Goal: Task Accomplishment & Management: Use online tool/utility

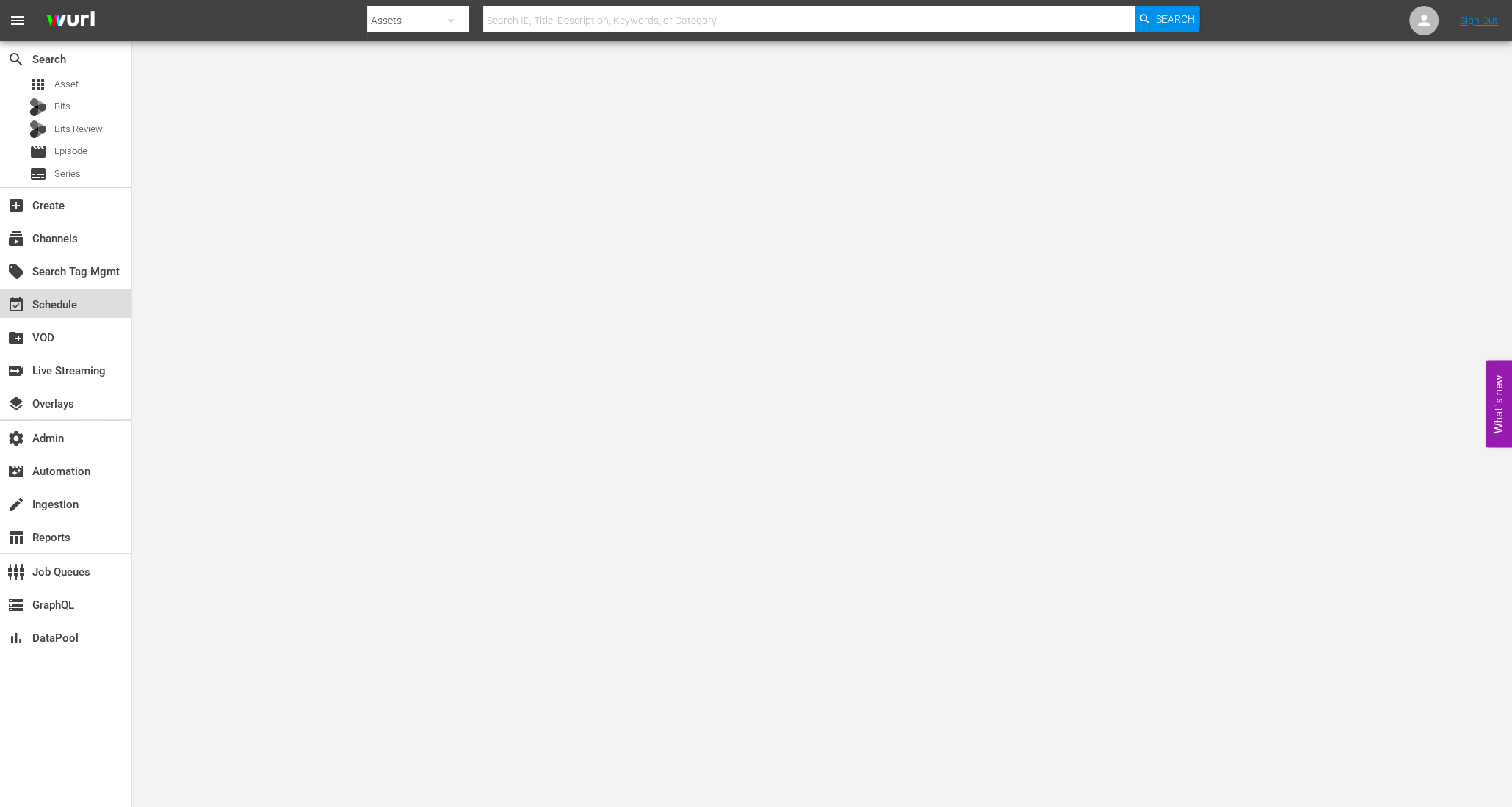
click at [97, 293] on div "event_available Schedule" at bounding box center [66, 303] width 132 height 30
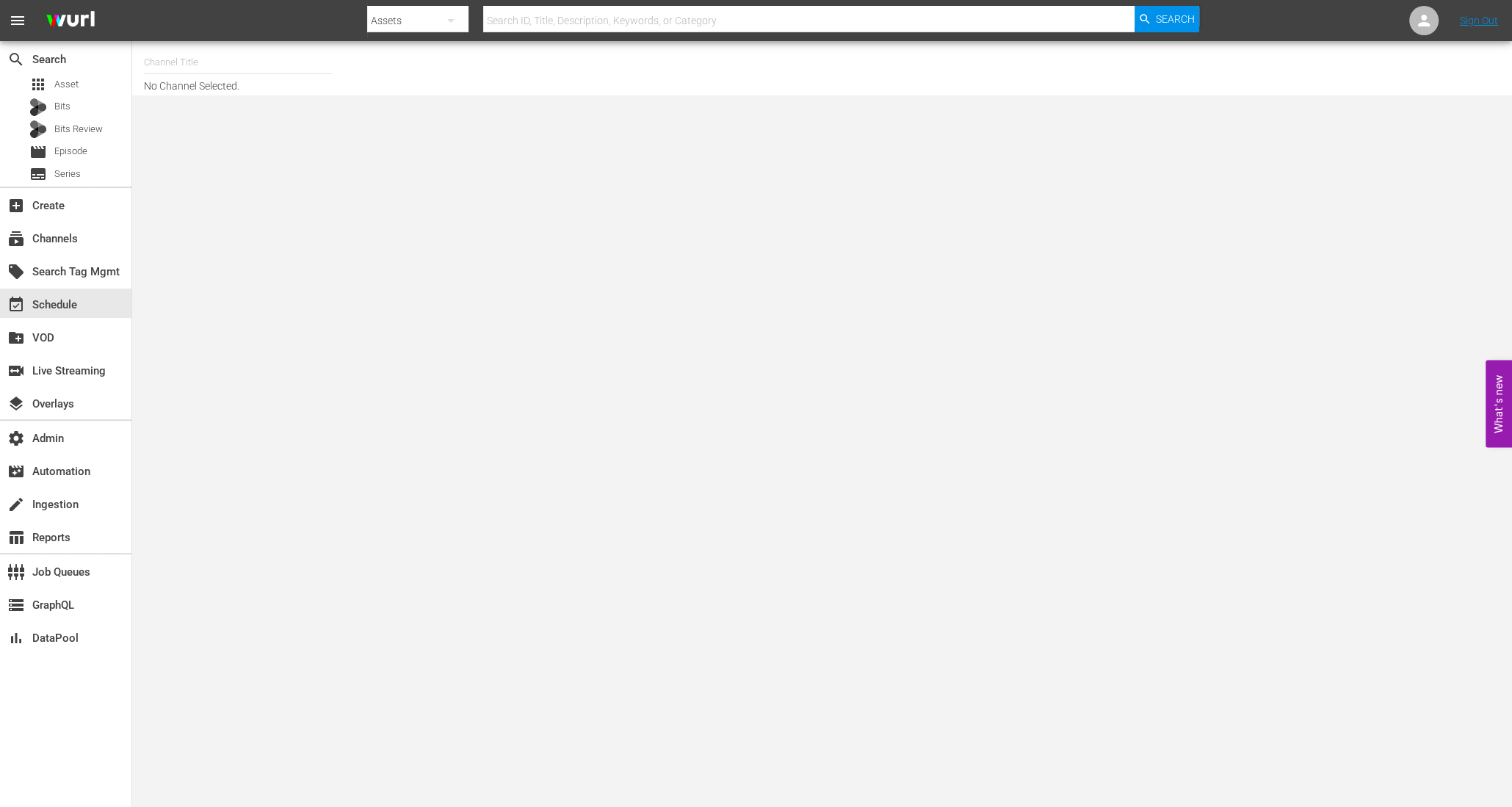
click at [226, 50] on input "text" at bounding box center [238, 63] width 188 height 35
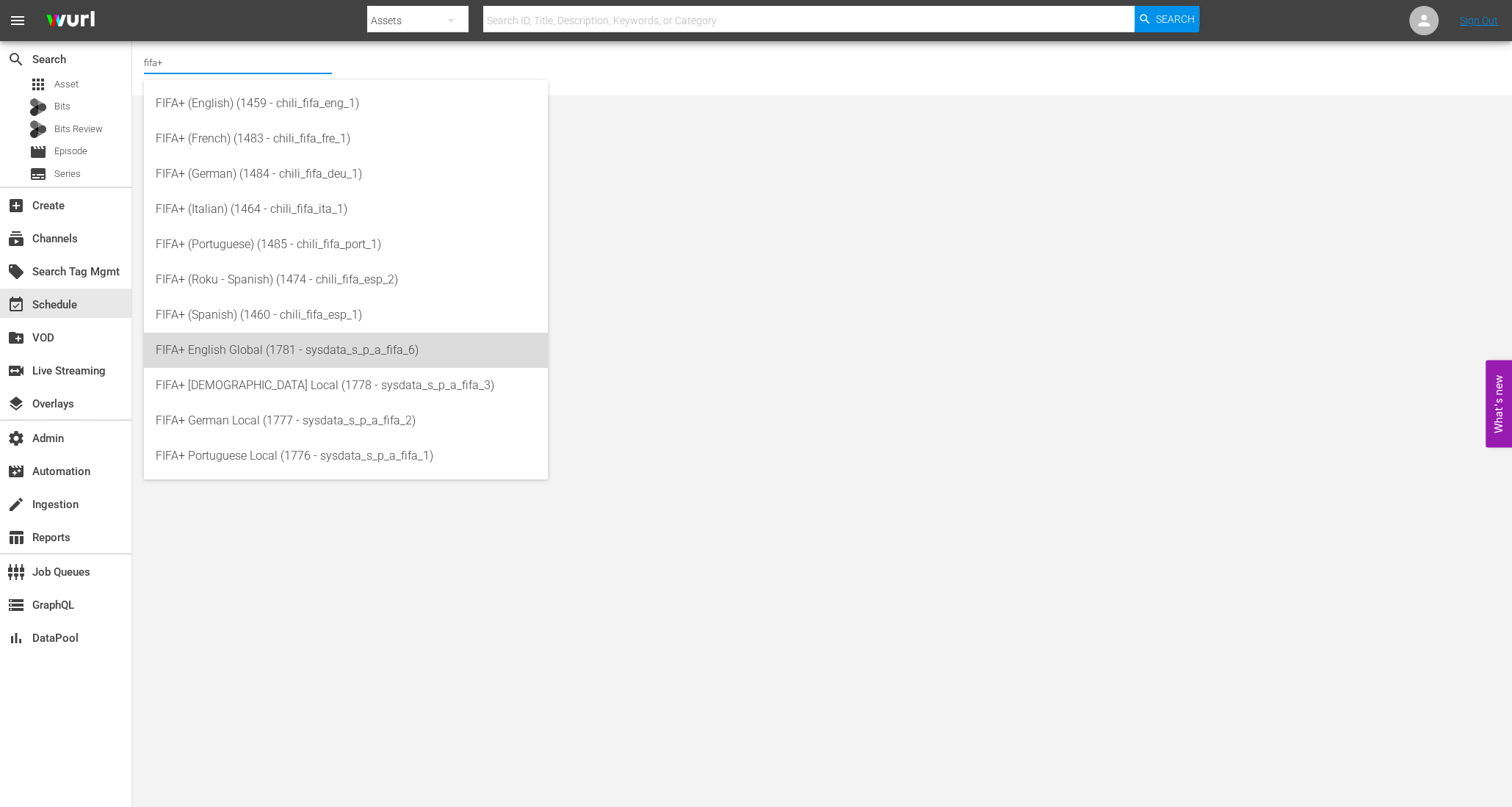
click at [265, 362] on div "FIFA+ English Global (1781 - sysdata_s_p_a_fifa_6)" at bounding box center [346, 350] width 381 height 35
type input "FIFA+ English Global (1781 - sysdata_s_p_a_fifa_6)"
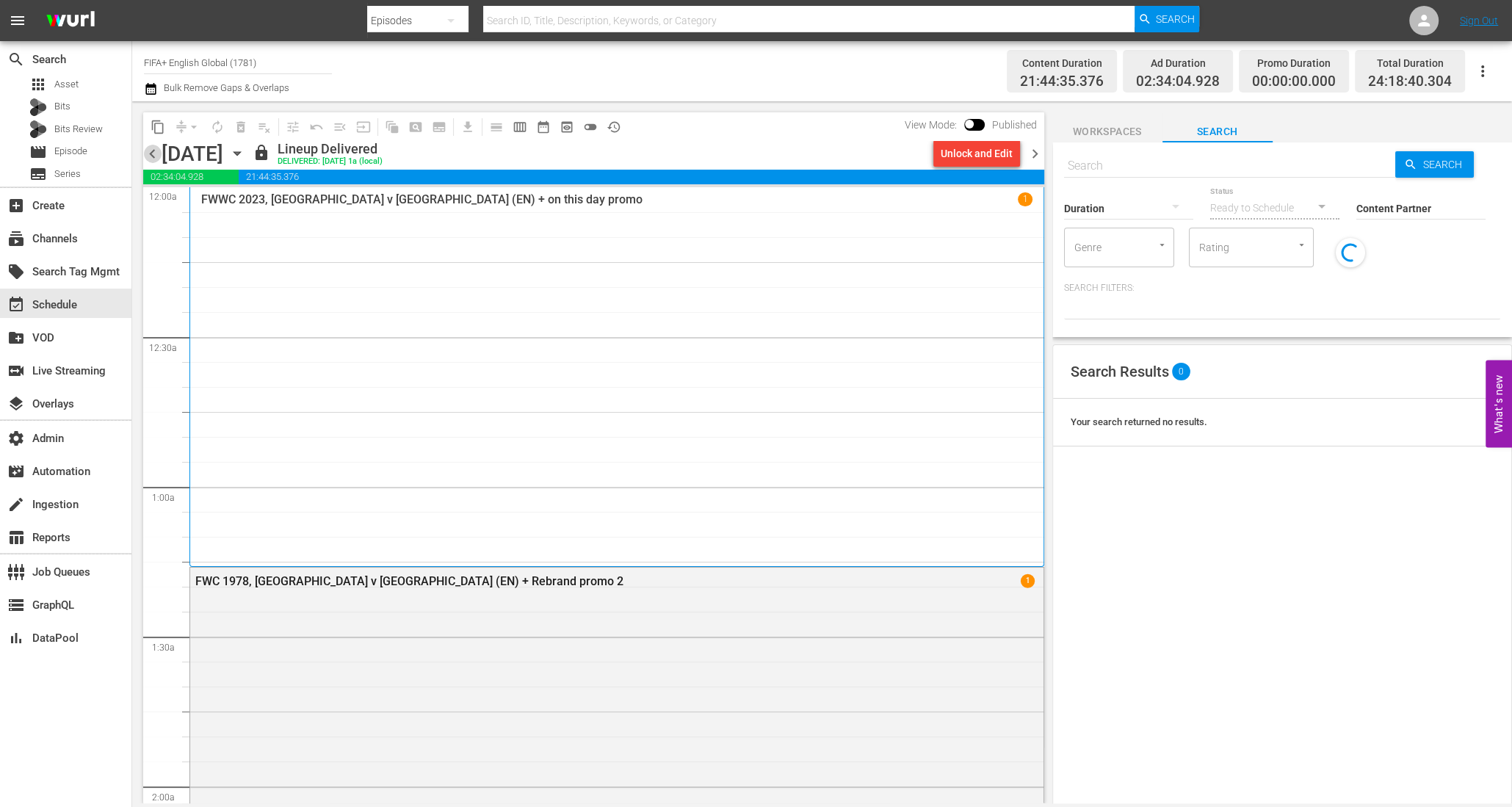
click at [153, 153] on span "chevron_left" at bounding box center [152, 154] width 18 height 18
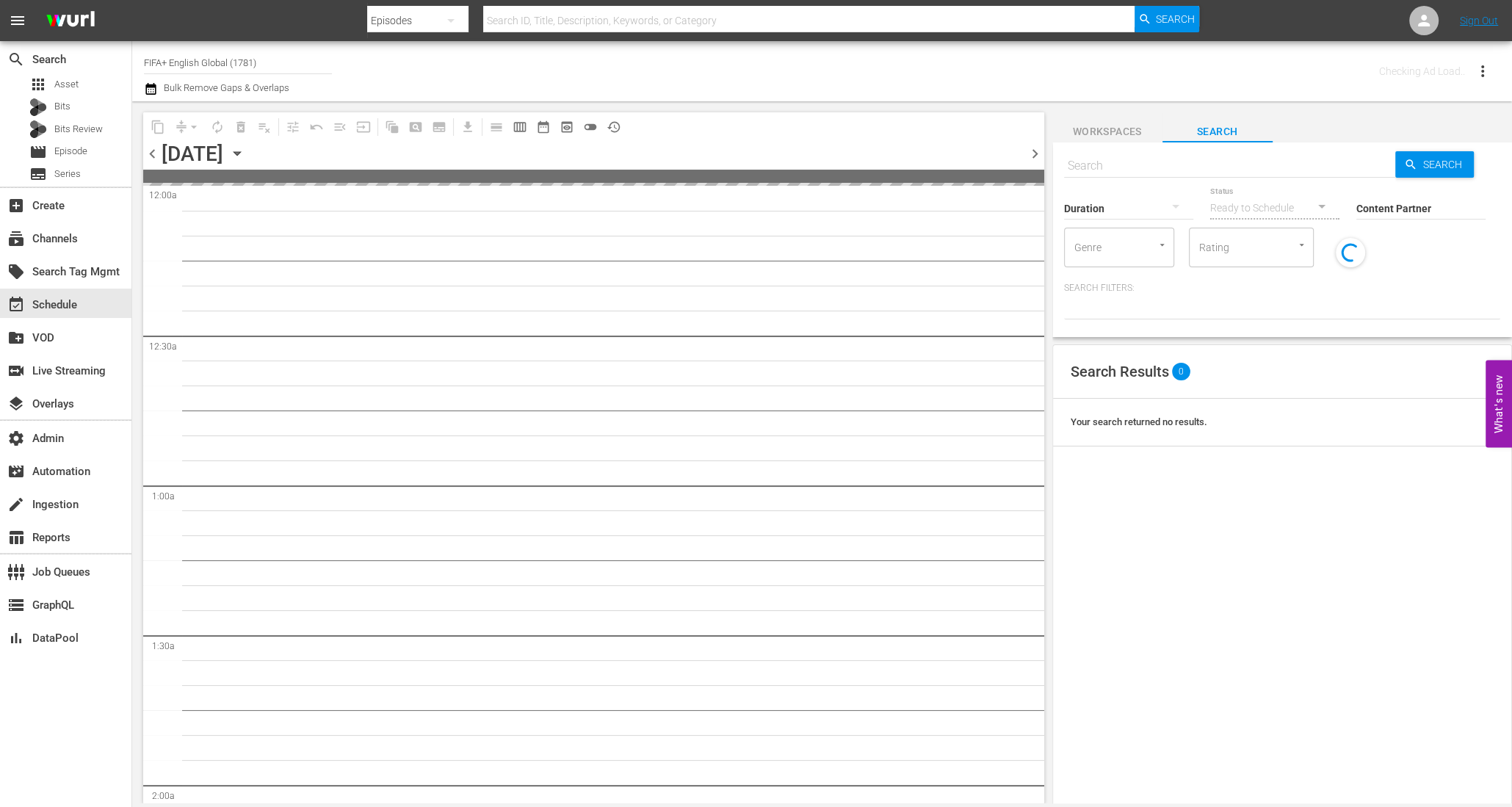
click at [153, 153] on span "chevron_left" at bounding box center [152, 154] width 18 height 18
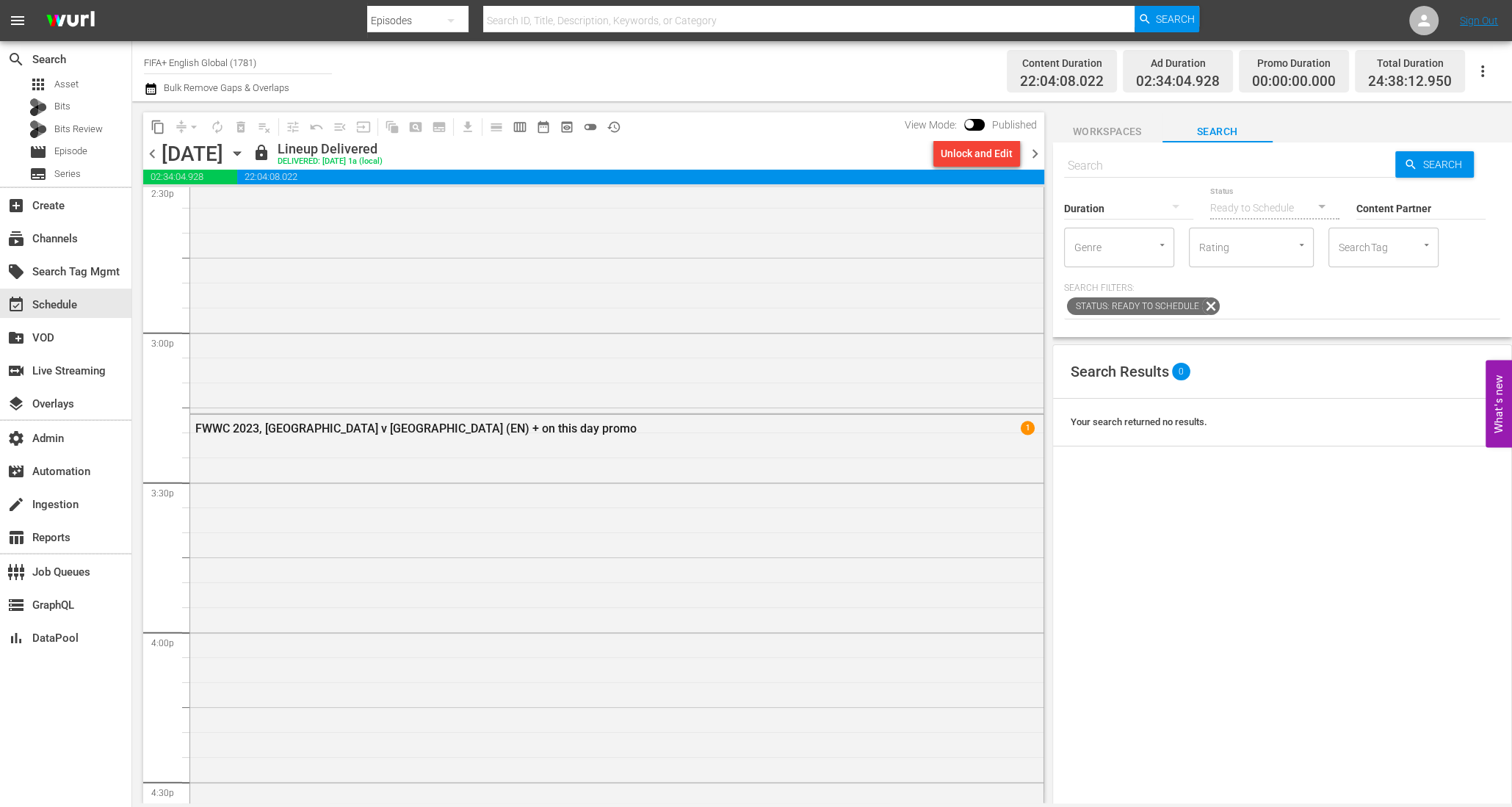
scroll to position [4355, 0]
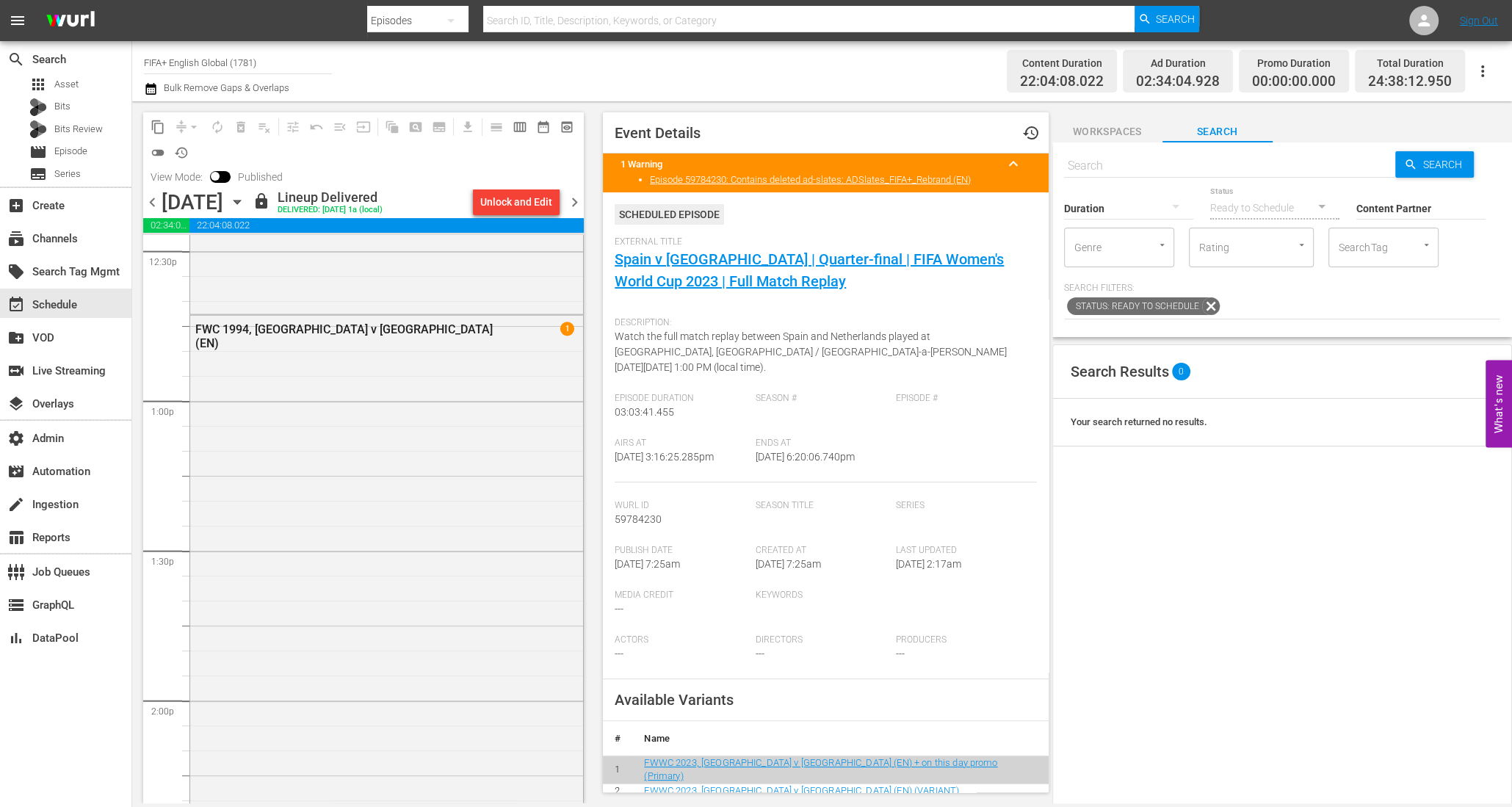
scroll to position [3712, 0]
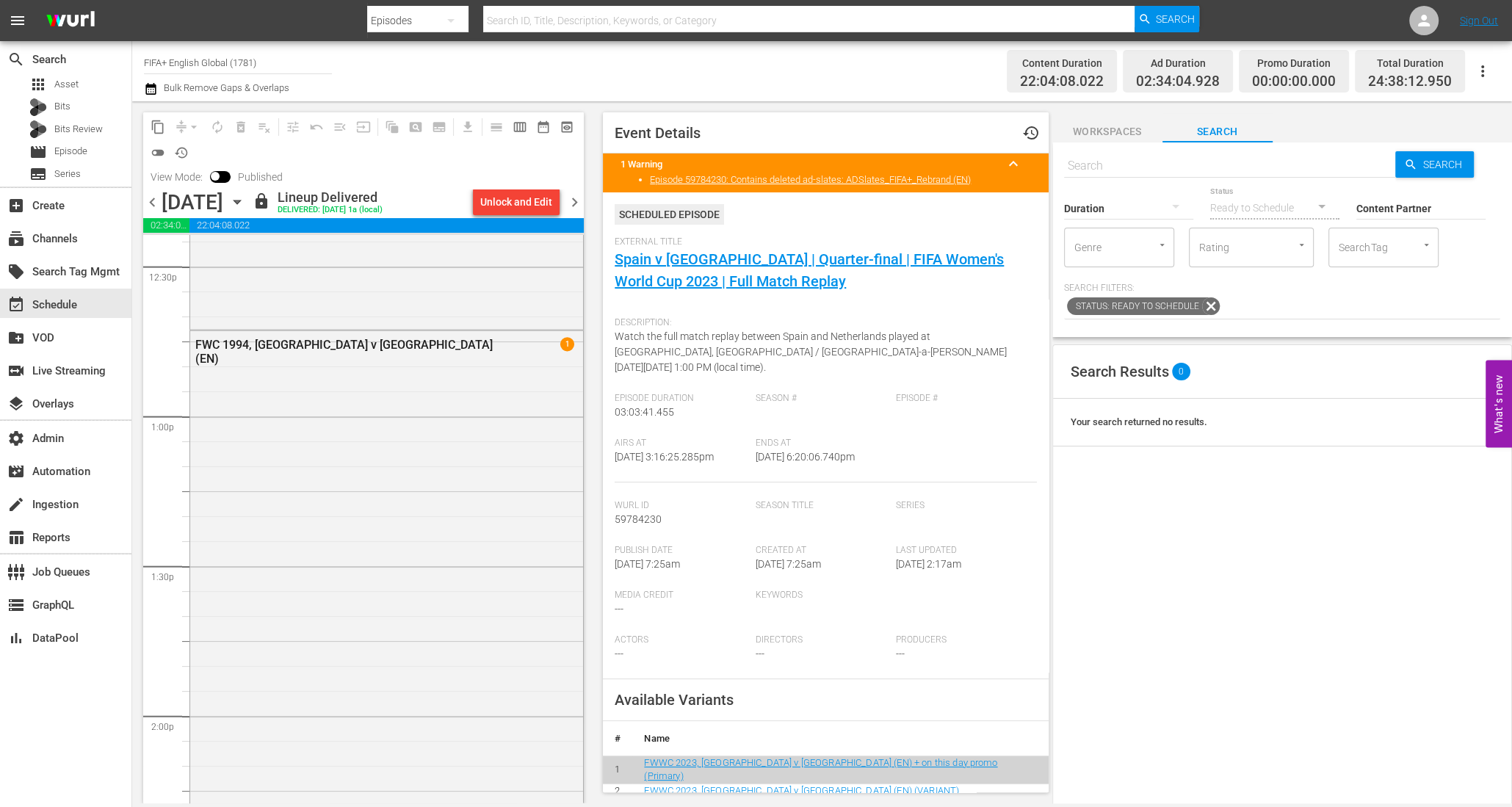
click at [438, 477] on div "FWC 1994, [GEOGRAPHIC_DATA] v [GEOGRAPHIC_DATA] (EN) 1" at bounding box center [386, 712] width 393 height 763
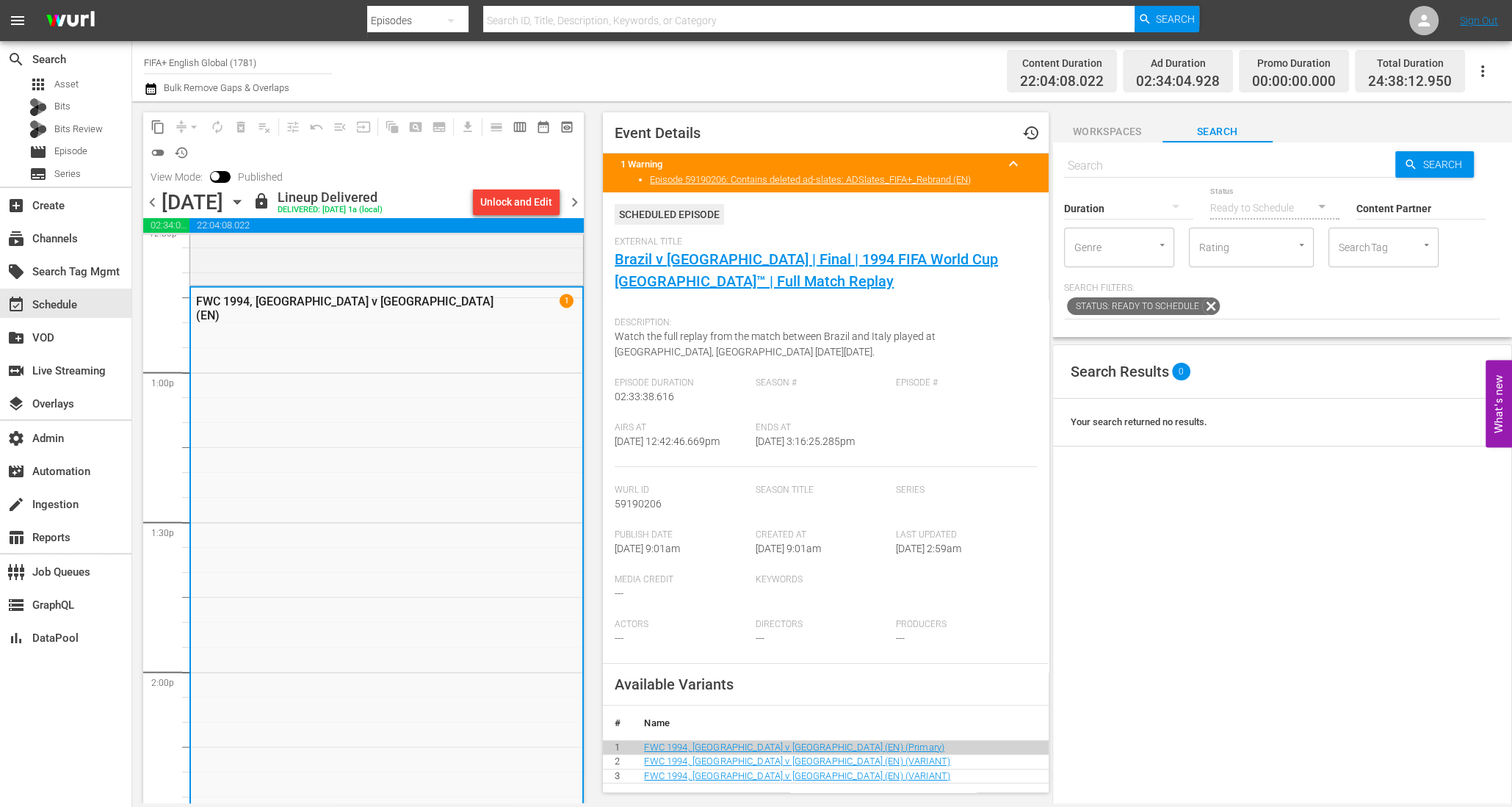
scroll to position [3761, 0]
drag, startPoint x: 357, startPoint y: 296, endPoint x: 198, endPoint y: 294, distance: 159.0
click at [198, 294] on div "FWC 1994, [GEOGRAPHIC_DATA] v [GEOGRAPHIC_DATA] (EN)" at bounding box center [350, 304] width 308 height 28
copy div "FWC 1994, [GEOGRAPHIC_DATA] v [GEOGRAPHIC_DATA] (EN)"
click at [282, 295] on div "FWC 1994, [GEOGRAPHIC_DATA] v [GEOGRAPHIC_DATA] (EN)" at bounding box center [350, 304] width 308 height 28
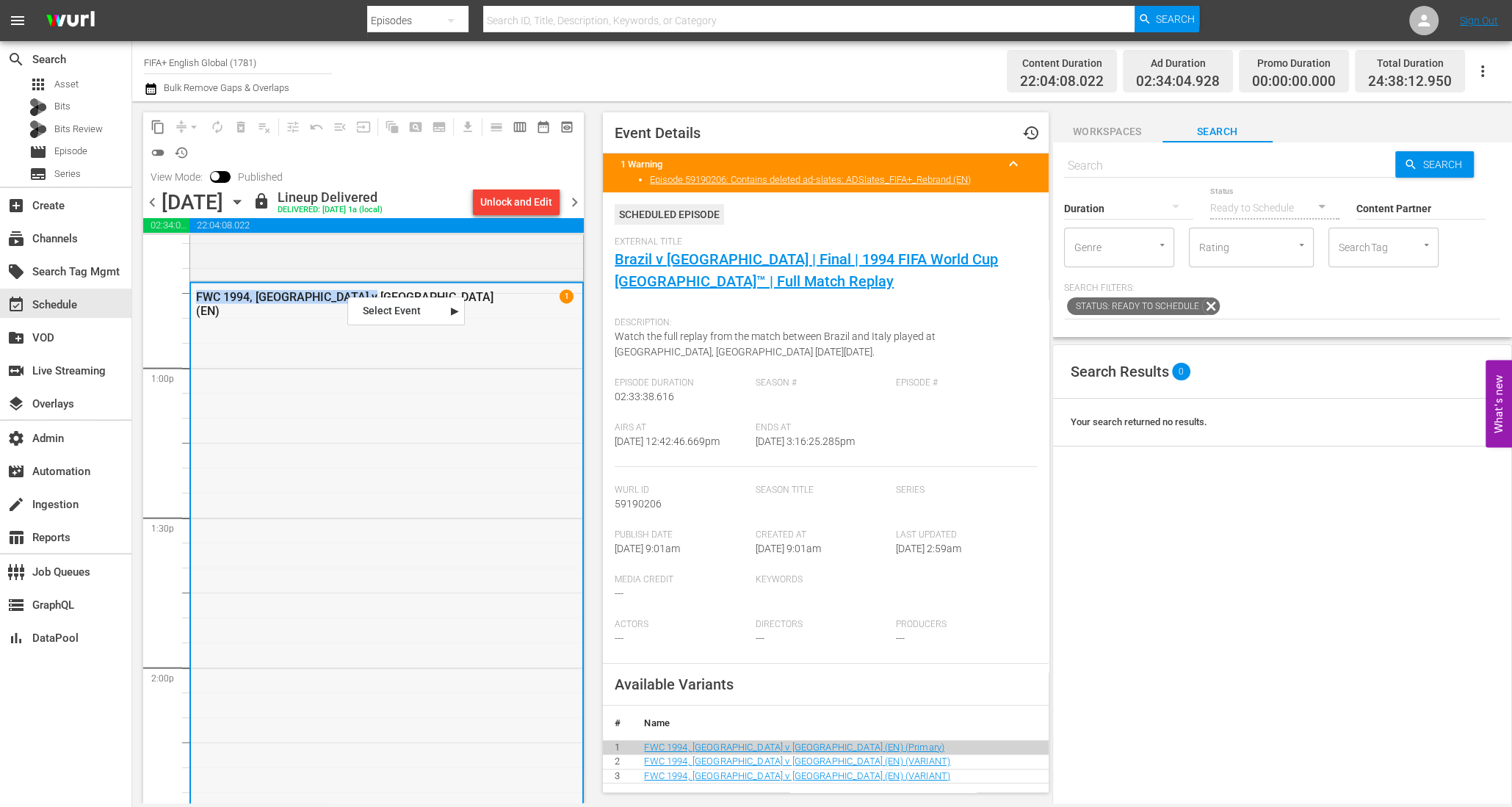
drag, startPoint x: 347, startPoint y: 295, endPoint x: 195, endPoint y: 293, distance: 152.0
click at [196, 293] on div "FWC 1994, [GEOGRAPHIC_DATA] v [GEOGRAPHIC_DATA] (EN)" at bounding box center [350, 304] width 308 height 28
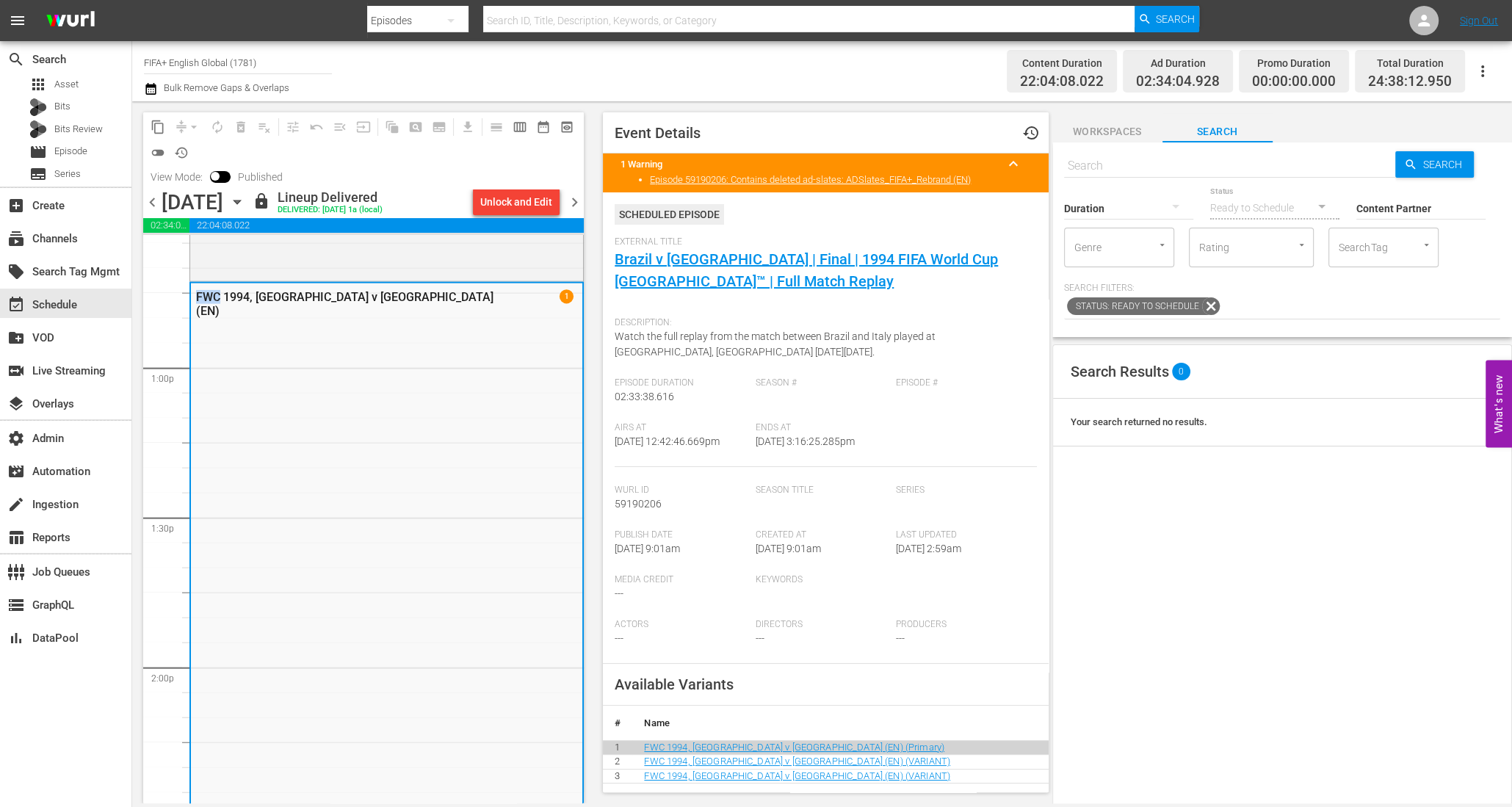
click at [196, 293] on div "FWC 1994, [GEOGRAPHIC_DATA] v [GEOGRAPHIC_DATA] (EN)" at bounding box center [350, 304] width 308 height 28
click at [489, 340] on div "FWC 1994, [GEOGRAPHIC_DATA] v [GEOGRAPHIC_DATA] (EN) 1" at bounding box center [386, 664] width 391 height 763
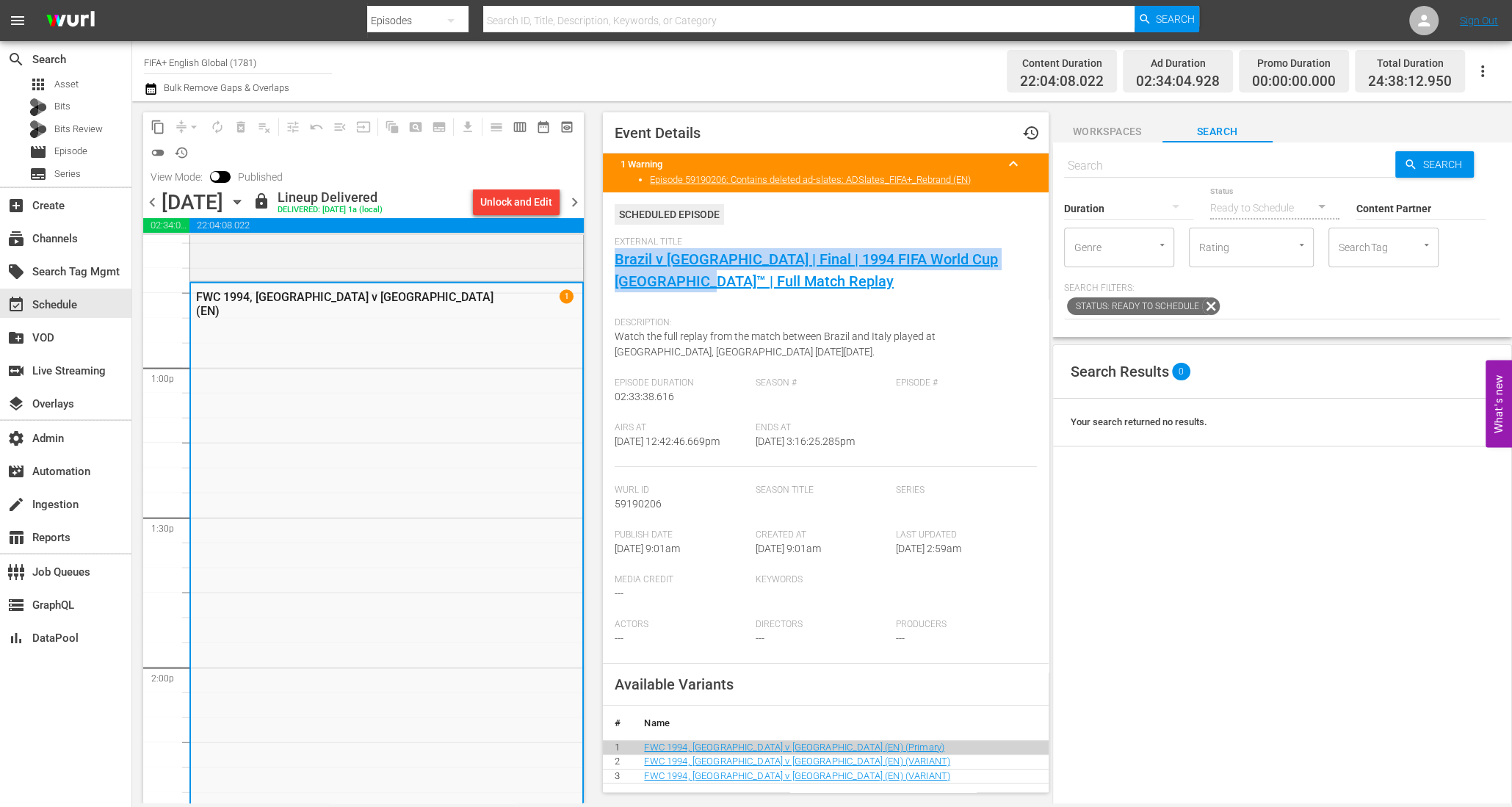
drag, startPoint x: 675, startPoint y: 285, endPoint x: 600, endPoint y: 265, distance: 77.6
click at [600, 265] on span "Event Details history 1 Warning keyboard_arrow_up Episode 59190206: Contains de…" at bounding box center [822, 452] width 460 height 702
copy link "Brazil v [GEOGRAPHIC_DATA] | Final | 1994 FIFA World Cup [GEOGRAPHIC_DATA]™ | F…"
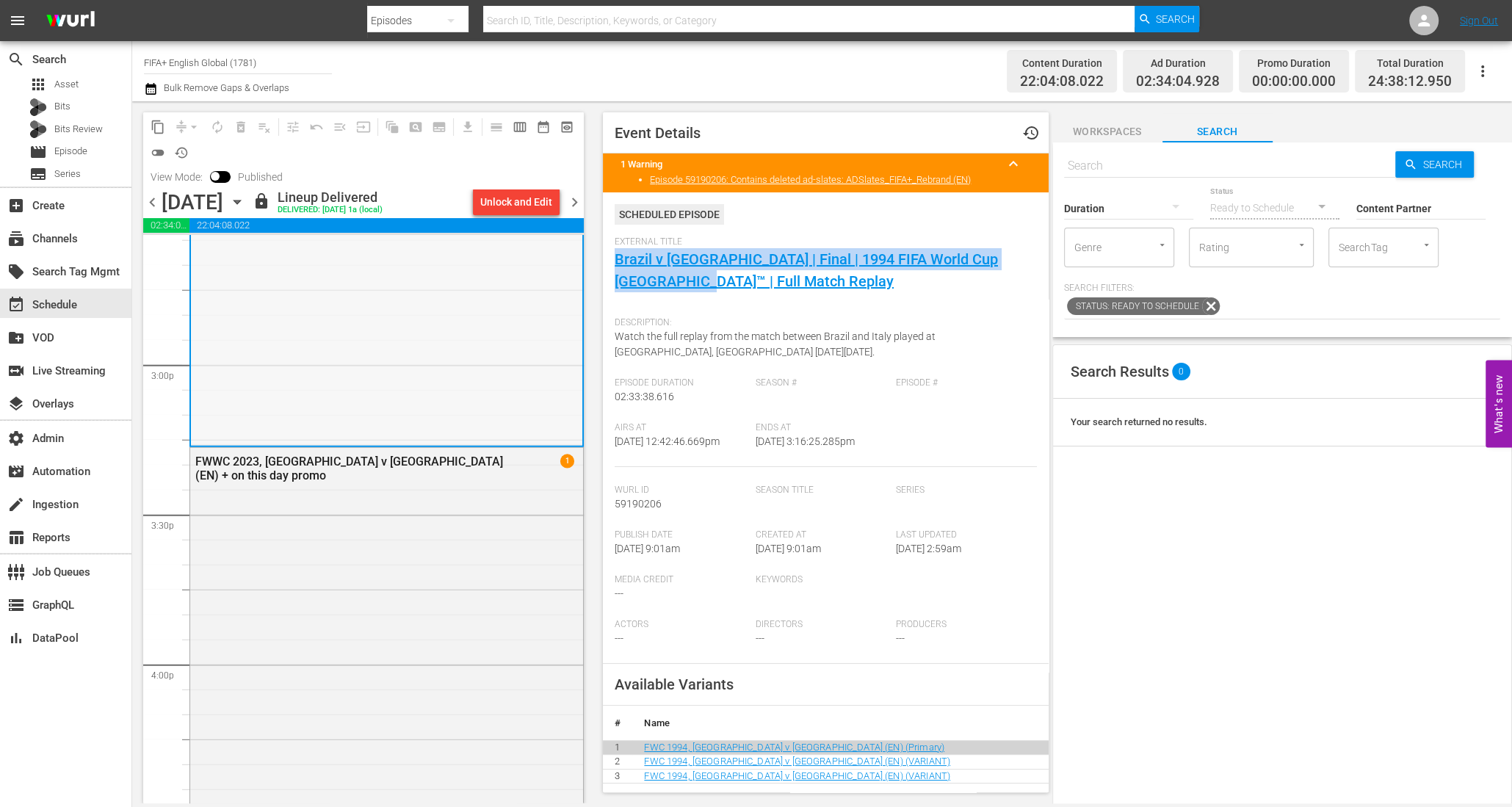
scroll to position [4386, 0]
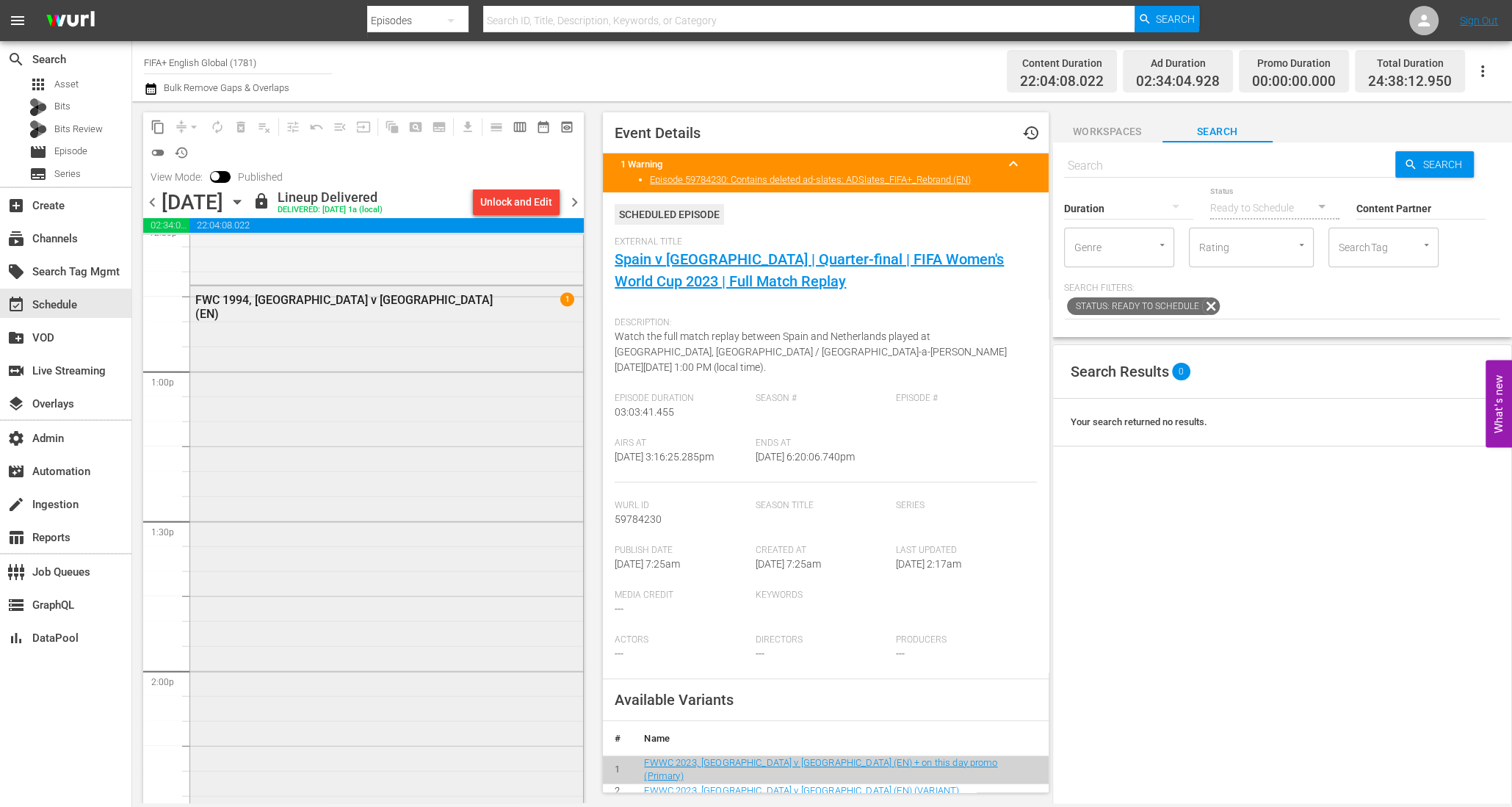
scroll to position [3785, 0]
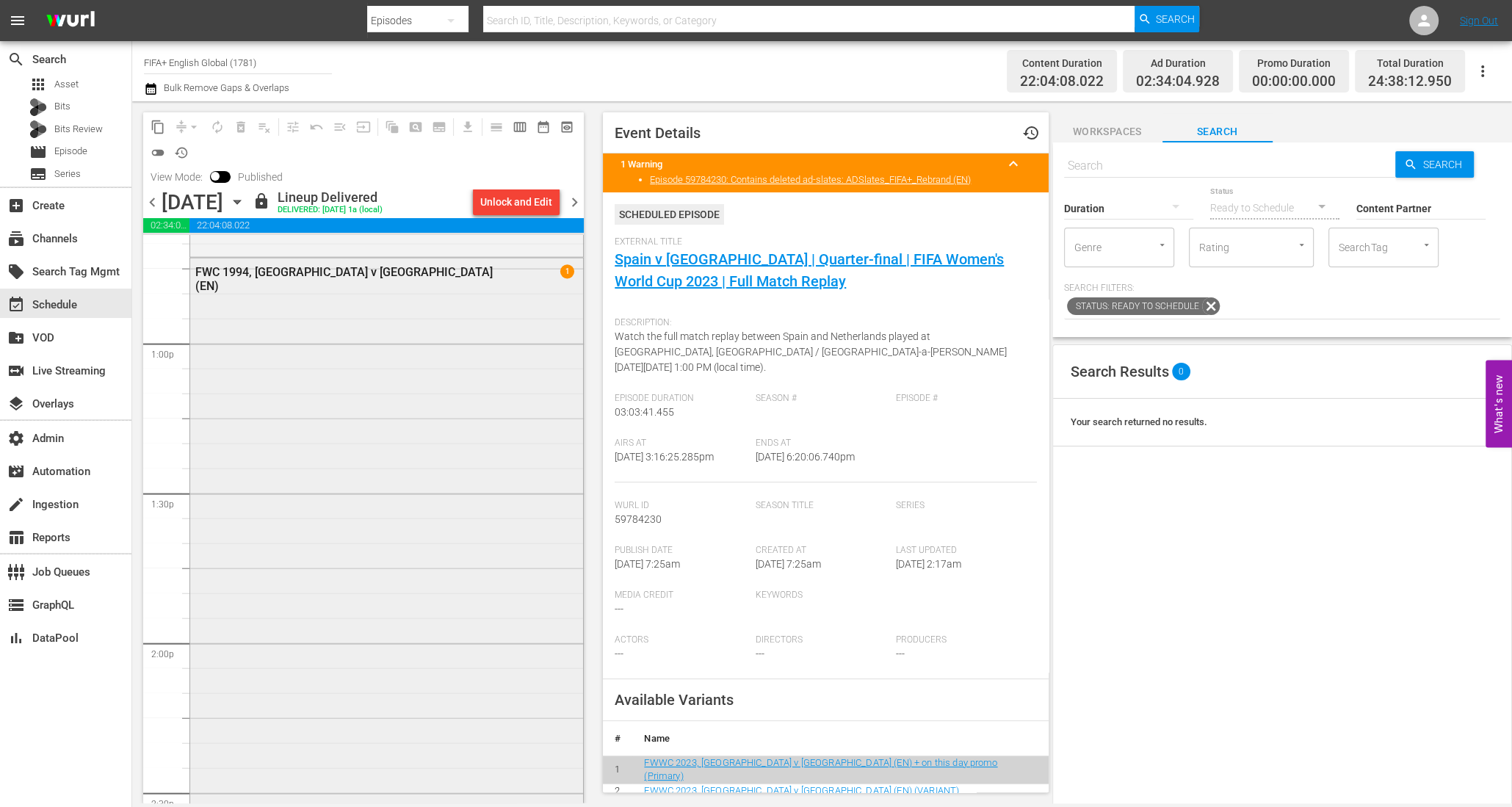
click at [387, 408] on div "FWC 1994, [GEOGRAPHIC_DATA] v [GEOGRAPHIC_DATA] (EN) 1" at bounding box center [386, 640] width 393 height 763
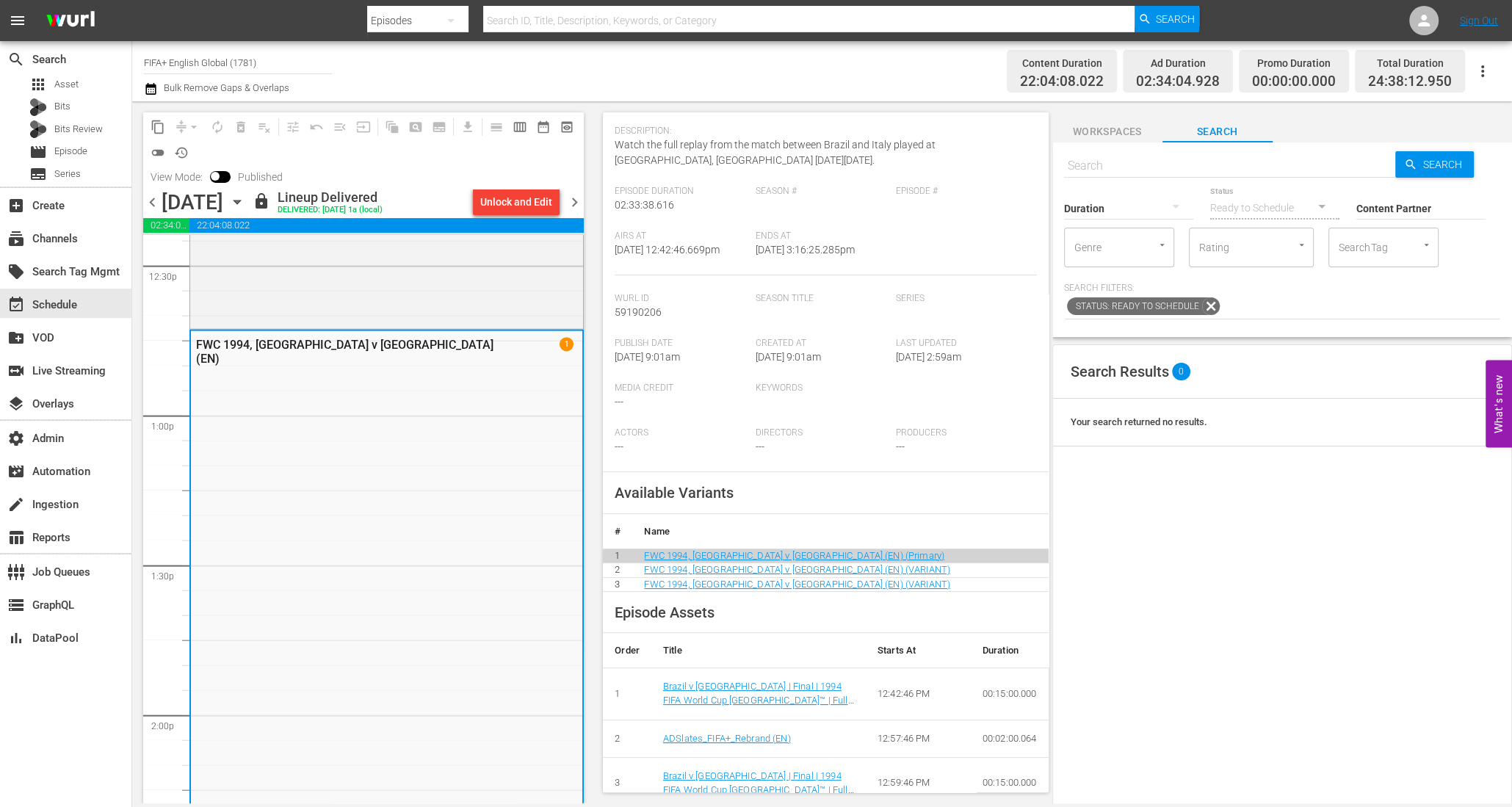
scroll to position [170, 0]
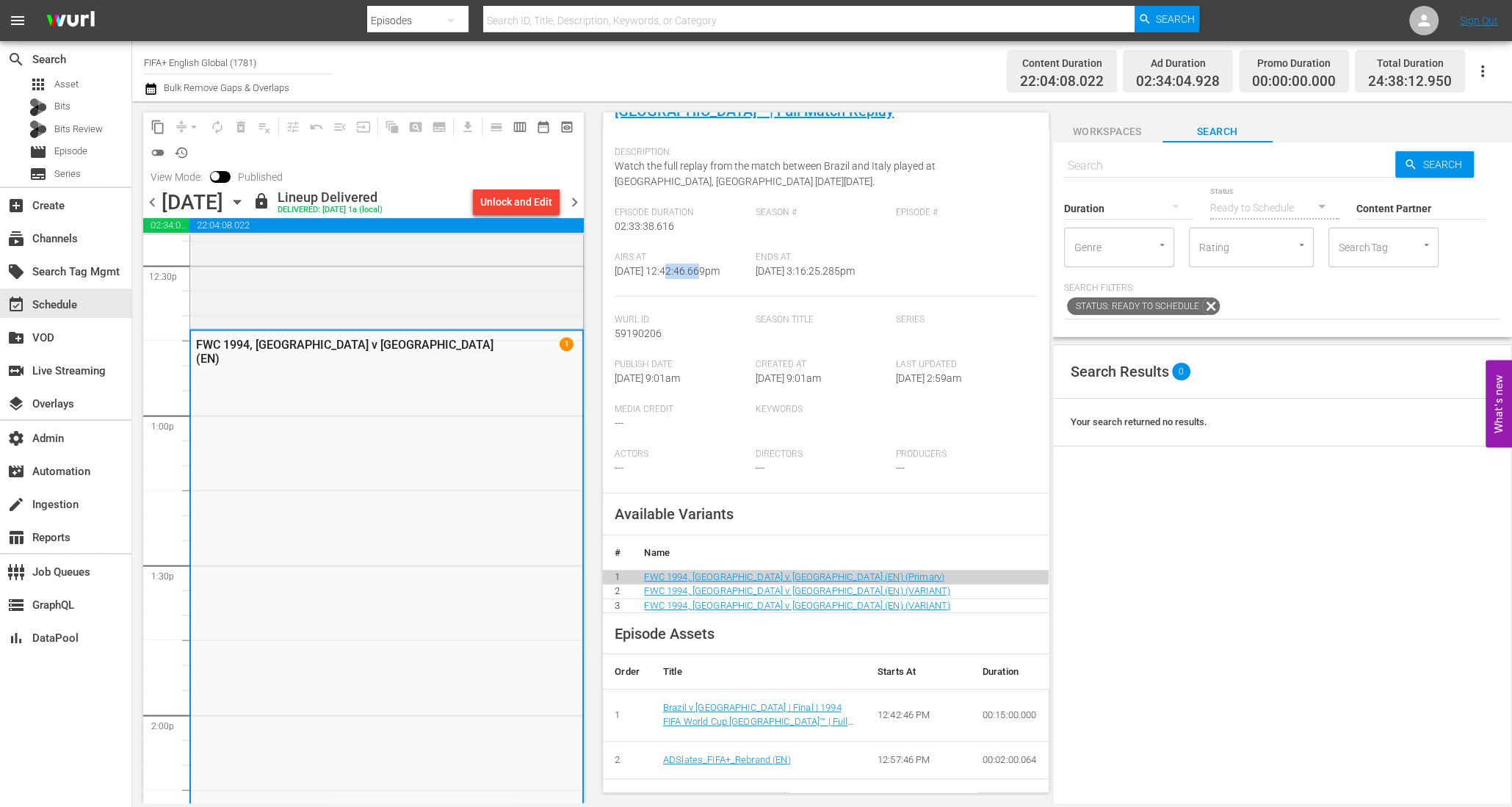
drag, startPoint x: 670, startPoint y: 273, endPoint x: 704, endPoint y: 269, distance: 34.2
click at [704, 269] on span "[DATE] 12:42:46.669pm" at bounding box center [667, 271] width 105 height 12
drag, startPoint x: 669, startPoint y: 270, endPoint x: 711, endPoint y: 271, distance: 42.0
click at [711, 271] on span "[DATE] 12:42:46.669pm" at bounding box center [667, 271] width 105 height 12
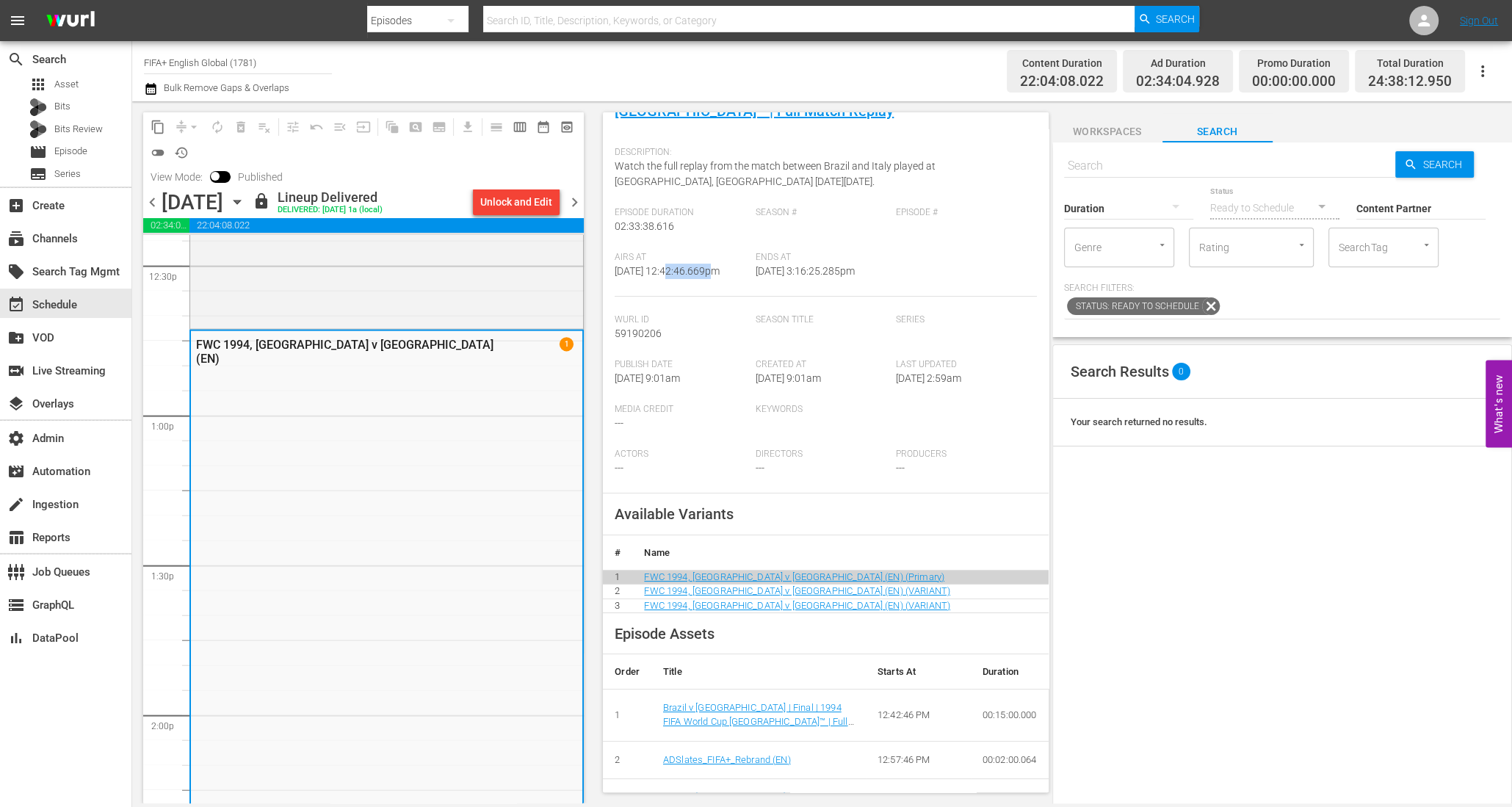
click at [711, 271] on span "[DATE] 12:42:46.669pm" at bounding box center [667, 271] width 105 height 12
drag, startPoint x: 665, startPoint y: 270, endPoint x: 745, endPoint y: 273, distance: 80.1
click at [745, 273] on div "Airs At [DATE] 12:42:46.669pm" at bounding box center [685, 274] width 140 height 45
copy span "12:42:46.669pm"
drag, startPoint x: 804, startPoint y: 270, endPoint x: 874, endPoint y: 273, distance: 70.1
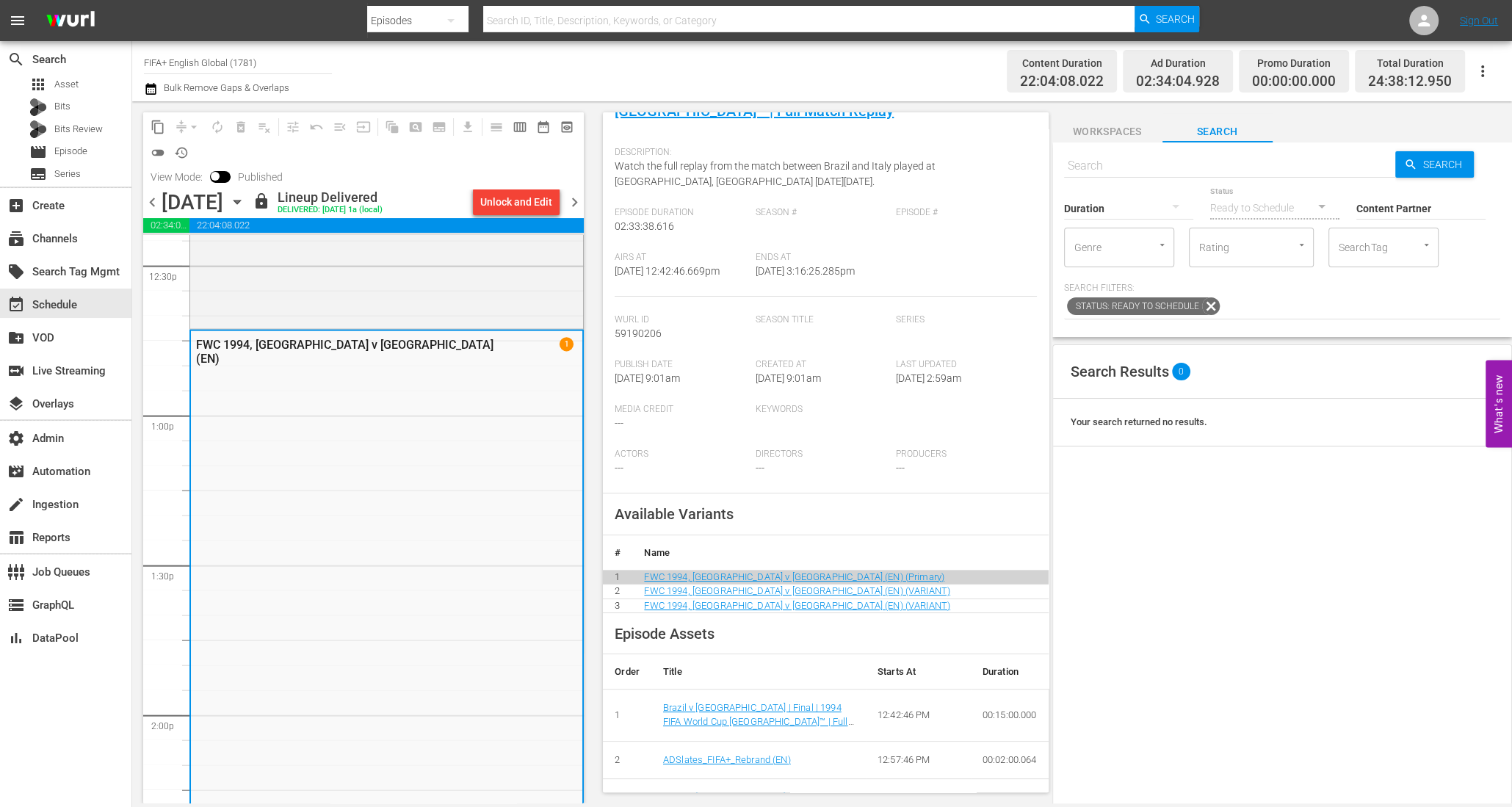
click at [874, 273] on div "Ends At [DATE] 3:16:25.285pm" at bounding box center [826, 274] width 140 height 45
copy span "3:16:25.285pm"
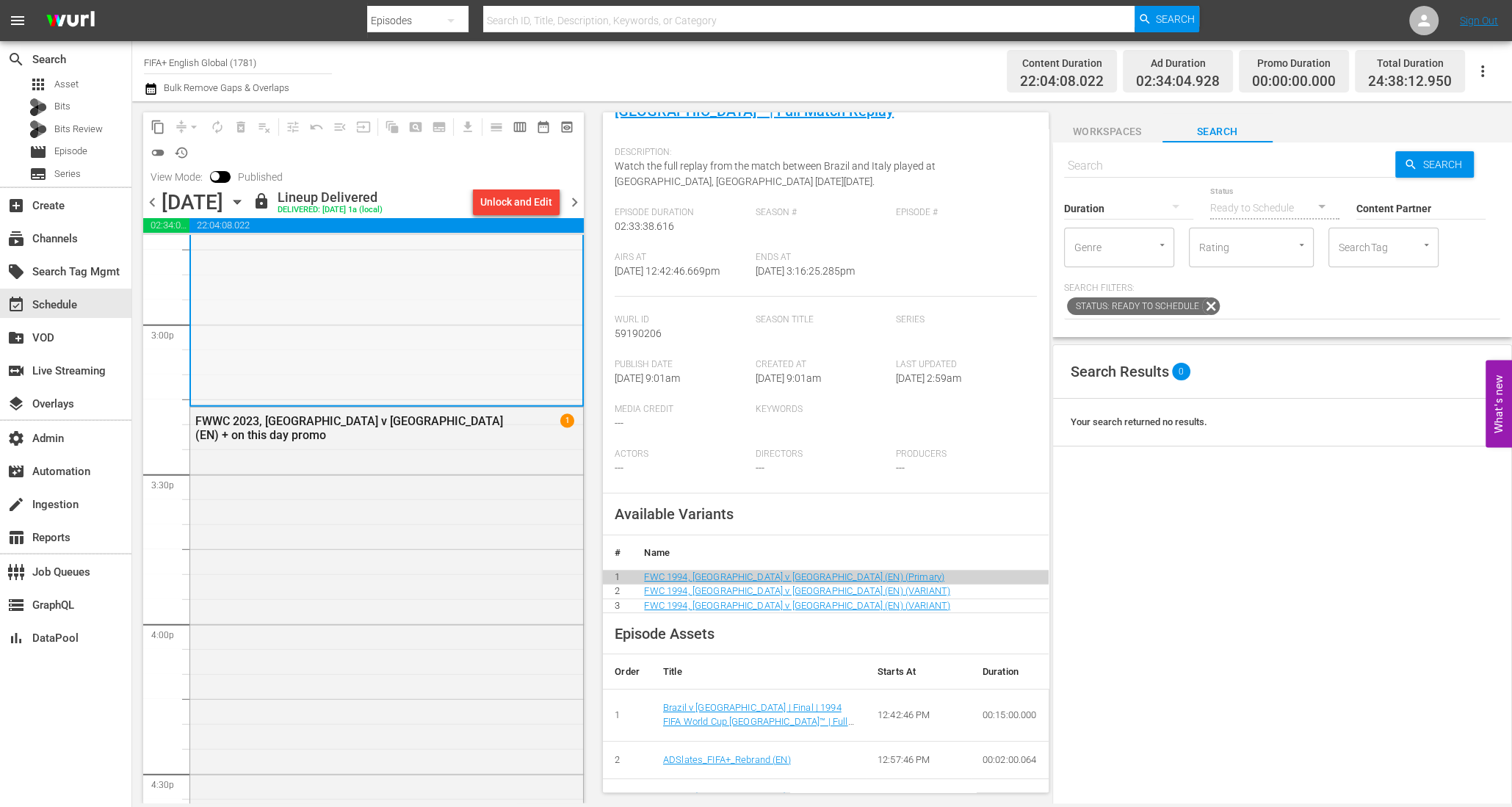
scroll to position [4405, 0]
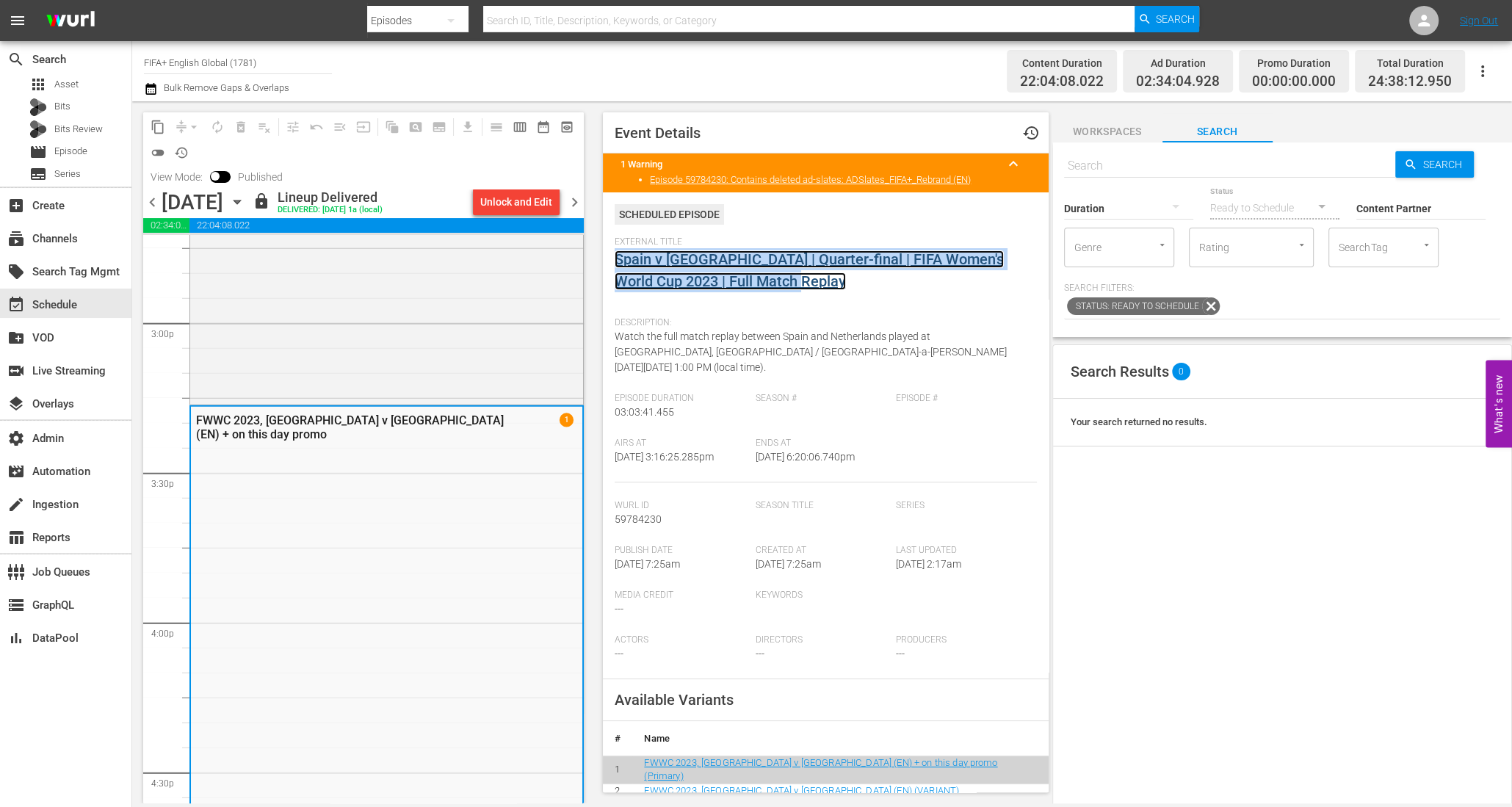
copy link "Spain v [GEOGRAPHIC_DATA] | Quarter-final | FIFA Women's World Cup 2023 | Full …"
